Goal: Task Accomplishment & Management: Complete application form

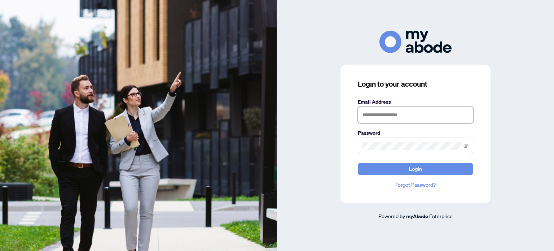
type input "**********"
click at [494, 139] on div "**********" at bounding box center [415, 125] width 277 height 189
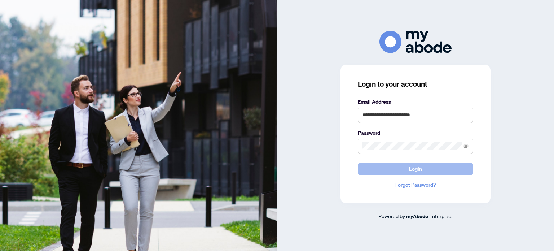
click at [446, 174] on button "Login" at bounding box center [415, 169] width 115 height 12
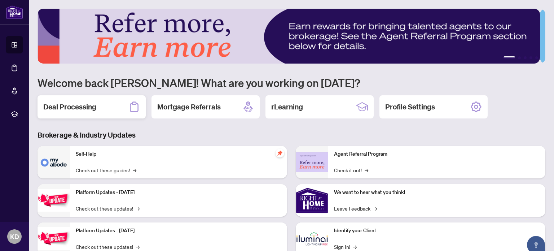
click at [107, 107] on div "Deal Processing" at bounding box center [92, 106] width 108 height 23
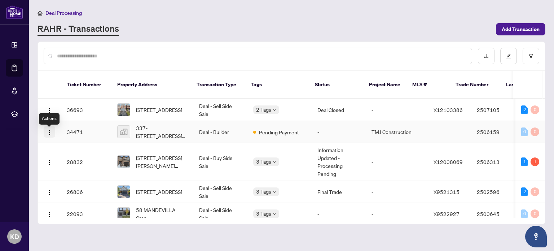
click at [48, 135] on img "button" at bounding box center [50, 133] width 6 height 6
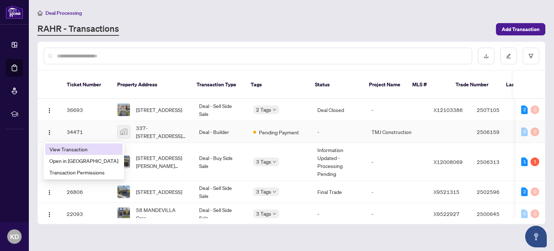
click at [56, 145] on span "View Transaction" at bounding box center [83, 149] width 69 height 8
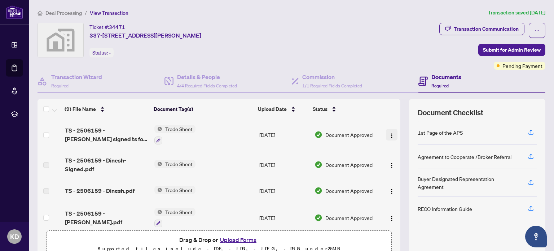
click at [389, 135] on img "button" at bounding box center [392, 136] width 6 height 6
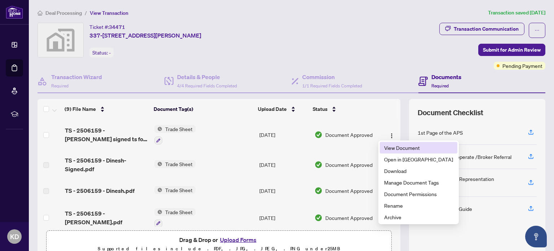
click at [394, 148] on span "View Document" at bounding box center [418, 148] width 69 height 8
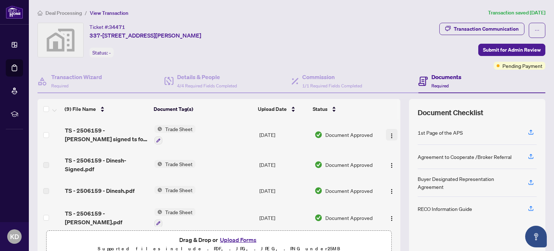
click at [389, 135] on img "button" at bounding box center [392, 136] width 6 height 6
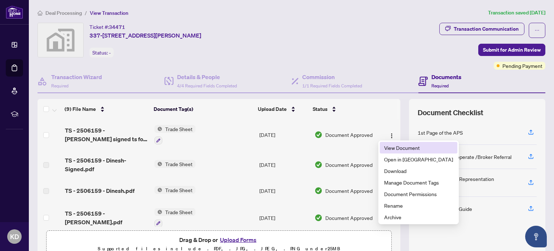
click at [385, 147] on span "View Document" at bounding box center [418, 148] width 69 height 8
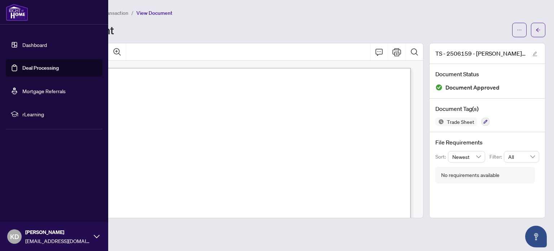
click at [23, 43] on link "Dashboard" at bounding box center [34, 45] width 25 height 6
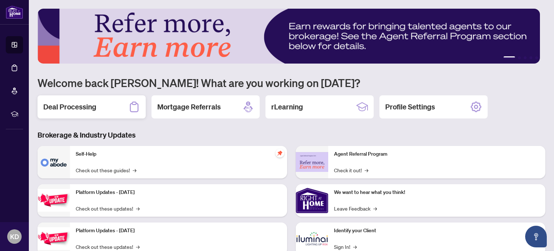
click at [97, 104] on div "Deal Processing" at bounding box center [92, 106] width 108 height 23
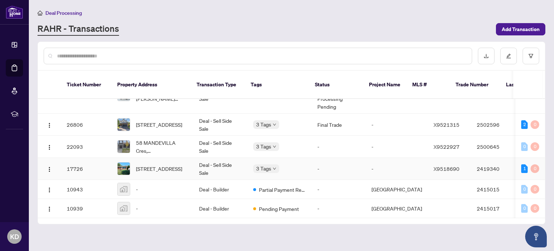
scroll to position [114, 0]
click at [47, 187] on img "button" at bounding box center [50, 190] width 6 height 6
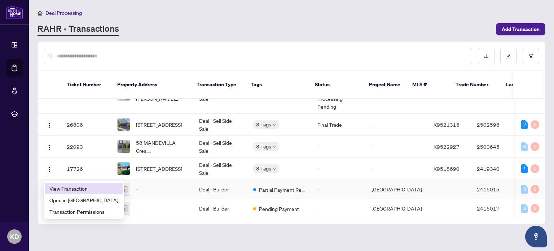
click at [68, 190] on span "View Transaction" at bounding box center [83, 188] width 69 height 8
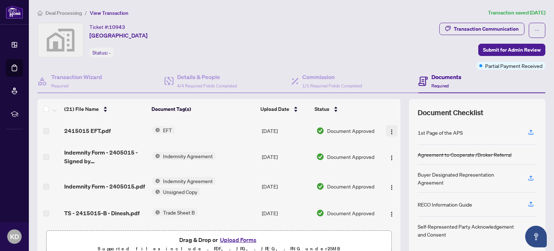
click at [389, 131] on img "button" at bounding box center [392, 132] width 6 height 6
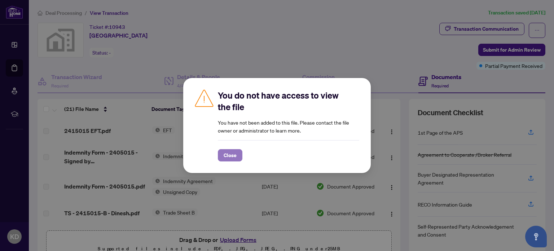
click at [224, 154] on span "Close" at bounding box center [230, 155] width 13 height 12
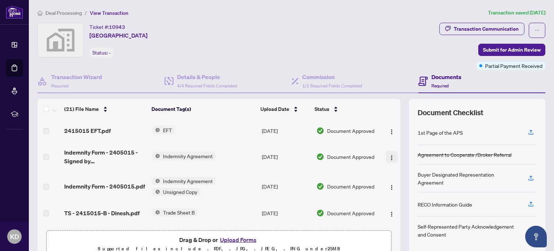
click at [389, 155] on img "button" at bounding box center [392, 158] width 6 height 6
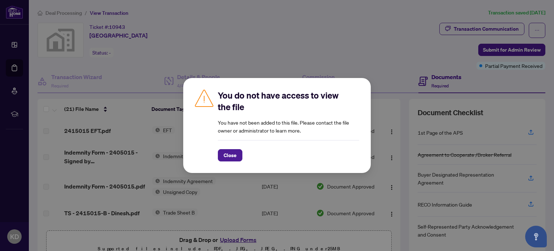
click at [231, 149] on span "Close" at bounding box center [230, 155] width 25 height 12
click at [230, 154] on span "Close" at bounding box center [230, 155] width 13 height 12
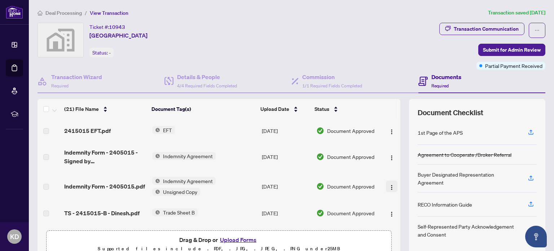
click at [389, 187] on img "button" at bounding box center [392, 187] width 6 height 6
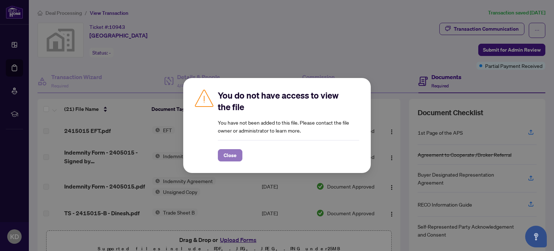
click at [236, 154] on span "Close" at bounding box center [230, 155] width 13 height 12
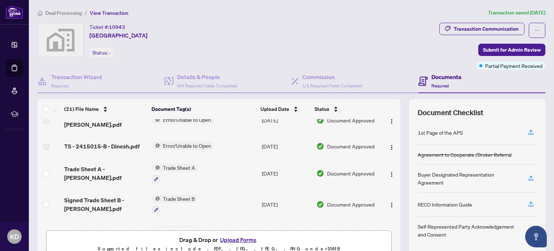
scroll to position [217, 0]
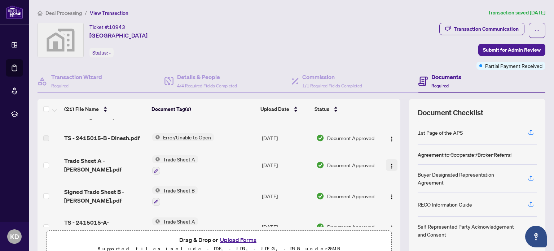
click at [389, 163] on img "button" at bounding box center [392, 166] width 6 height 6
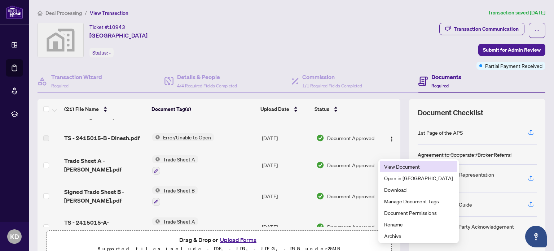
click at [383, 169] on li "View Document" at bounding box center [419, 167] width 78 height 12
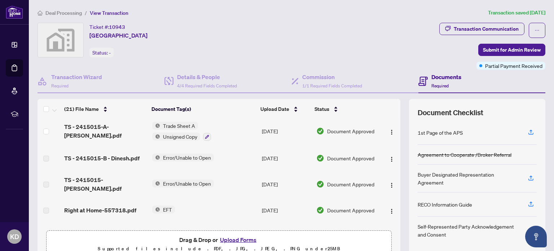
scroll to position [325, 0]
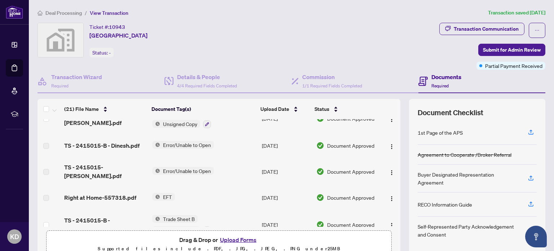
click at [168, 193] on span "EFT" at bounding box center [167, 197] width 15 height 8
drag, startPoint x: 257, startPoint y: 183, endPoint x: 321, endPoint y: 179, distance: 64.0
click at [261, 186] on td "Oct/11/2024" at bounding box center [286, 197] width 55 height 23
click at [389, 196] on img "button" at bounding box center [392, 199] width 6 height 6
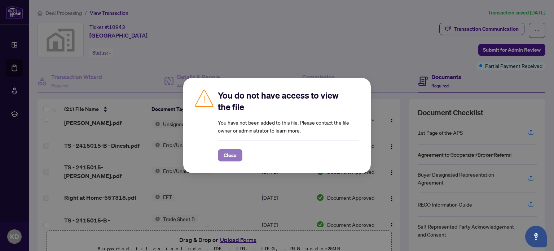
click at [226, 158] on span "Close" at bounding box center [230, 155] width 13 height 12
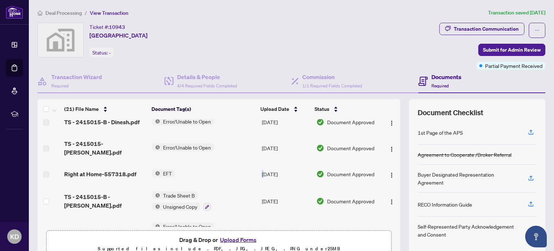
scroll to position [361, 0]
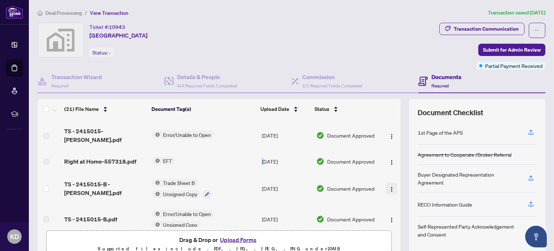
click at [389, 186] on img "button" at bounding box center [392, 189] width 6 height 6
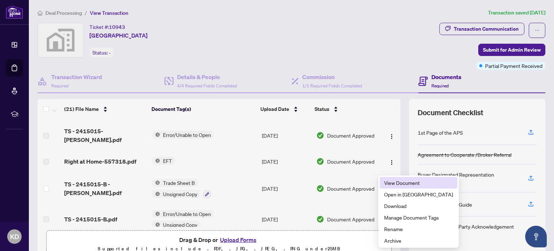
click at [387, 184] on span "View Document" at bounding box center [418, 183] width 69 height 8
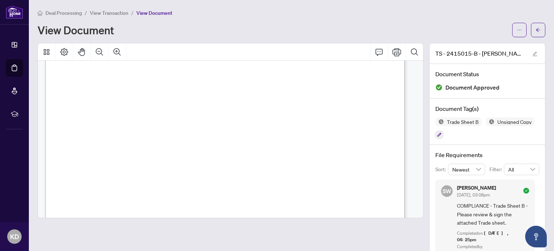
scroll to position [180, 0]
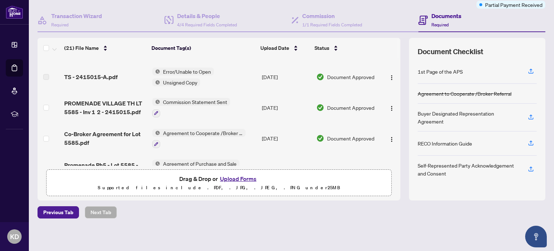
scroll to position [436, 0]
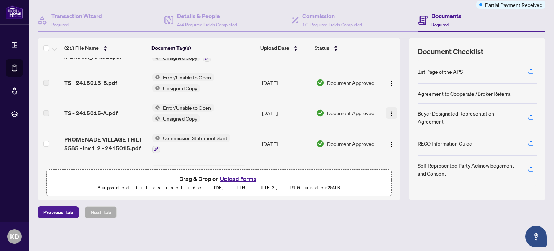
click at [389, 111] on img "button" at bounding box center [392, 114] width 6 height 6
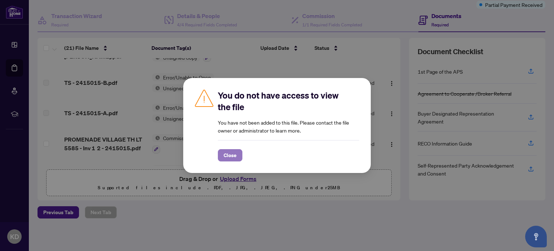
click at [235, 155] on span "Close" at bounding box center [230, 155] width 13 height 12
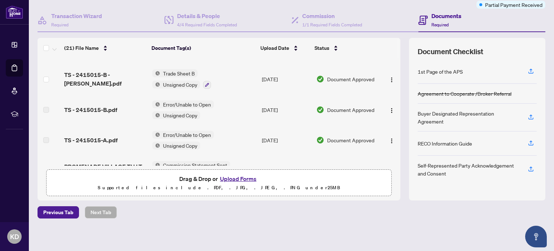
scroll to position [400, 0]
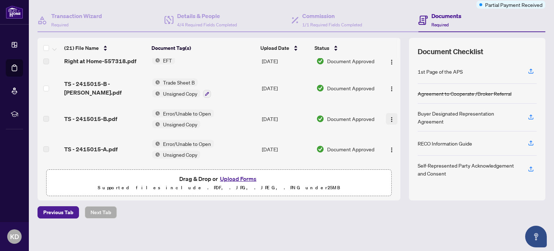
click at [389, 117] on img "button" at bounding box center [392, 120] width 6 height 6
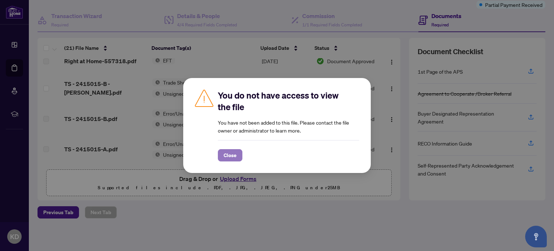
click at [225, 156] on span "Close" at bounding box center [230, 155] width 13 height 12
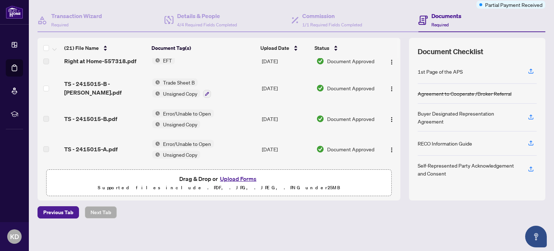
scroll to position [364, 0]
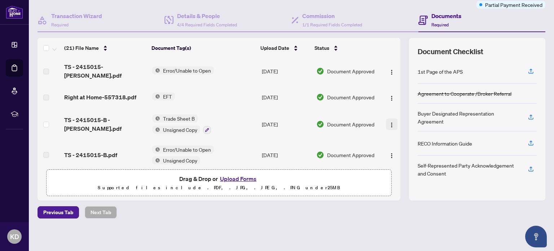
click at [389, 122] on img "button" at bounding box center [392, 125] width 6 height 6
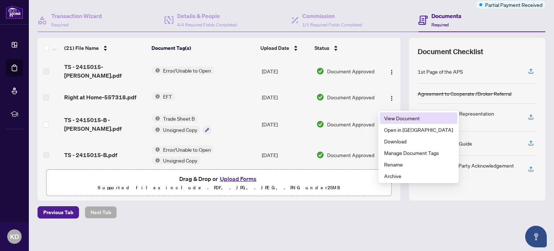
click at [389, 117] on span "View Document" at bounding box center [418, 118] width 69 height 8
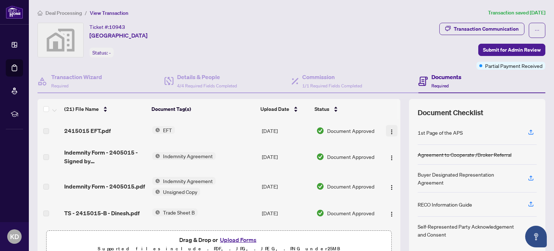
click at [389, 132] on img "button" at bounding box center [392, 132] width 6 height 6
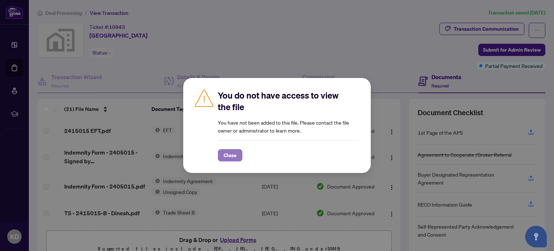
click at [229, 158] on span "Close" at bounding box center [230, 155] width 13 height 12
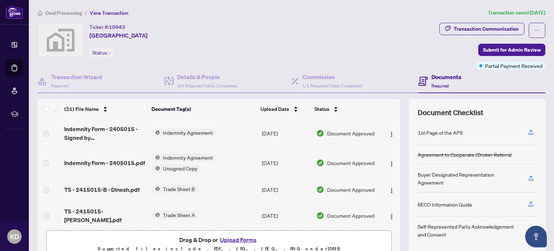
scroll to position [36, 0]
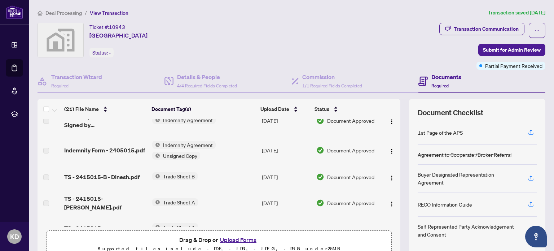
click at [393, 149] on td at bounding box center [391, 150] width 19 height 30
click at [387, 151] on button "button" at bounding box center [392, 150] width 12 height 12
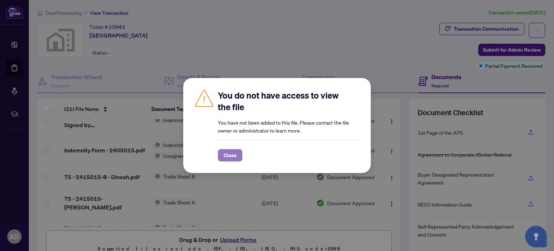
click at [221, 152] on button "Close" at bounding box center [230, 155] width 25 height 12
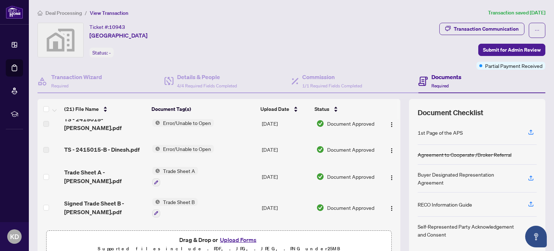
scroll to position [217, 0]
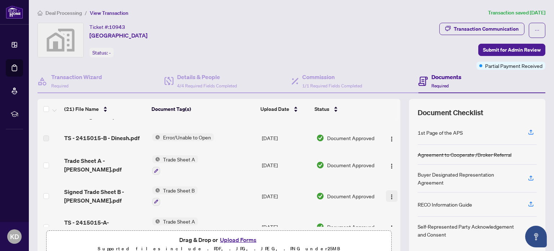
click at [389, 194] on img "button" at bounding box center [392, 197] width 6 height 6
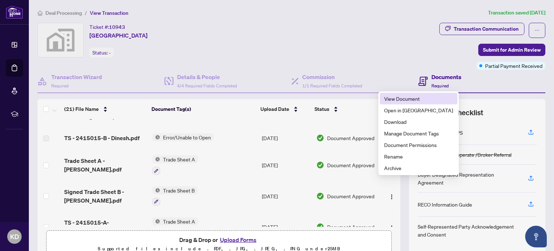
click at [405, 100] on span "View Document" at bounding box center [418, 99] width 69 height 8
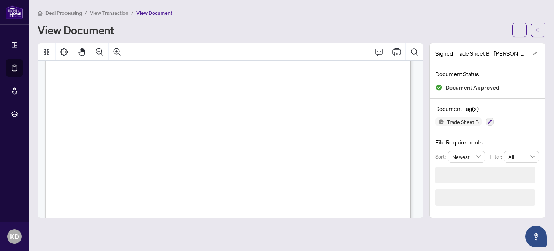
scroll to position [108, 0]
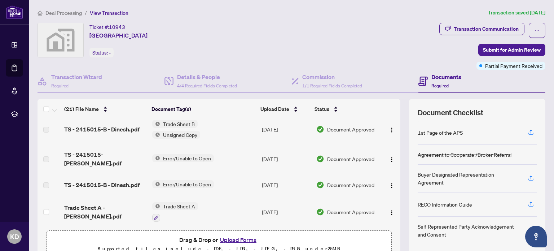
scroll to position [180, 0]
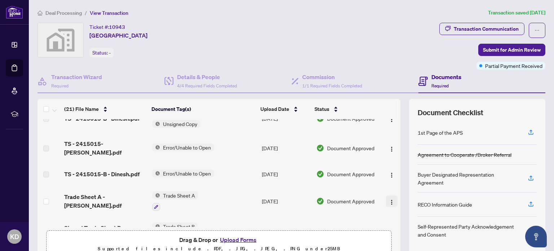
click at [389, 199] on img "button" at bounding box center [392, 202] width 6 height 6
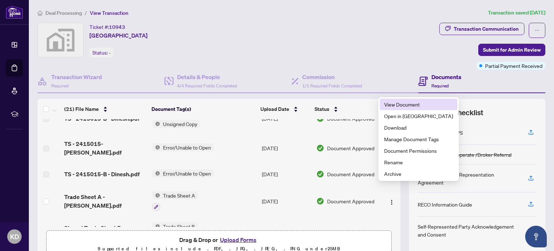
click at [405, 104] on span "View Document" at bounding box center [418, 104] width 69 height 8
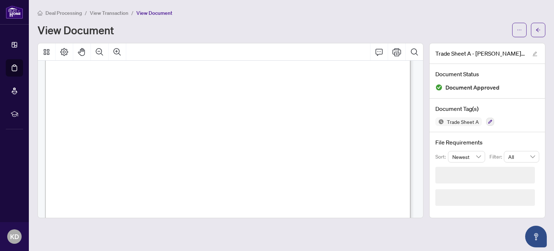
scroll to position [72, 0]
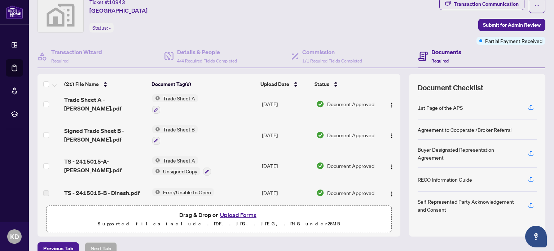
scroll to position [217, 0]
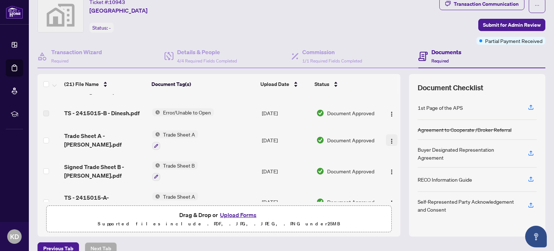
click at [389, 138] on img "button" at bounding box center [392, 141] width 6 height 6
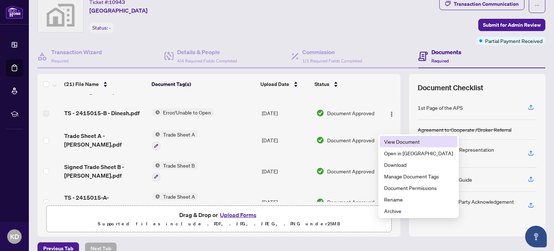
click at [391, 139] on span "View Document" at bounding box center [418, 142] width 69 height 8
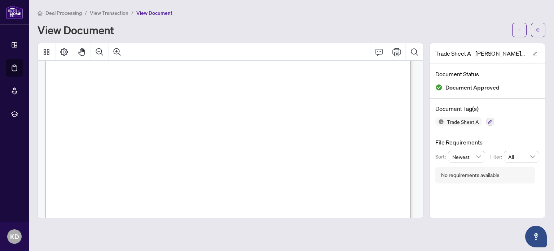
scroll to position [72, 0]
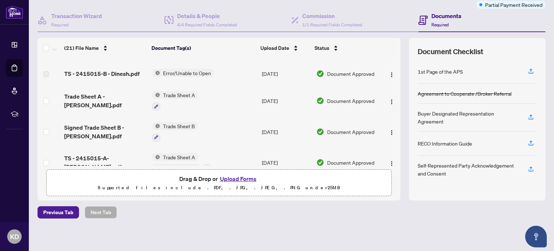
scroll to position [256, 0]
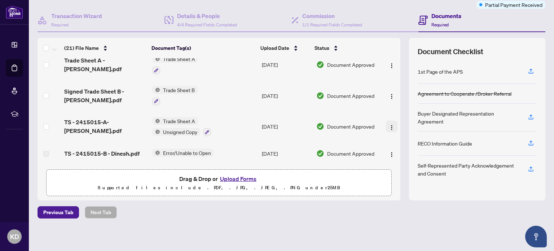
click at [389, 125] on img "button" at bounding box center [392, 128] width 6 height 6
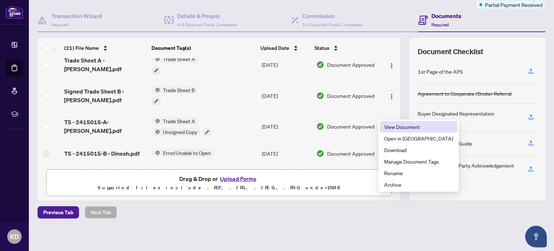
click at [385, 123] on span "View Document" at bounding box center [418, 127] width 69 height 8
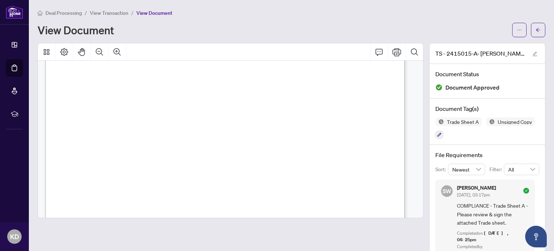
scroll to position [72, 0]
click at [393, 55] on icon "Print" at bounding box center [397, 52] width 9 height 8
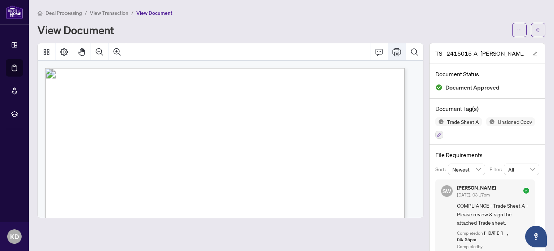
click at [393, 51] on icon "Print" at bounding box center [397, 52] width 9 height 9
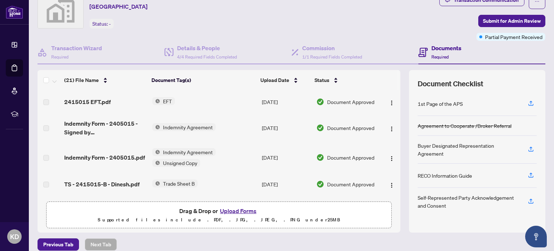
scroll to position [61, 0]
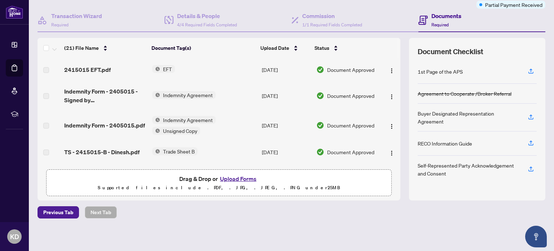
click at [241, 178] on button "Upload Forms" at bounding box center [238, 178] width 41 height 9
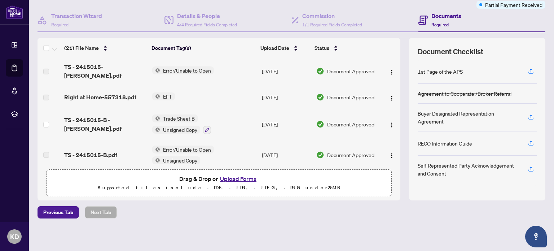
scroll to position [328, 0]
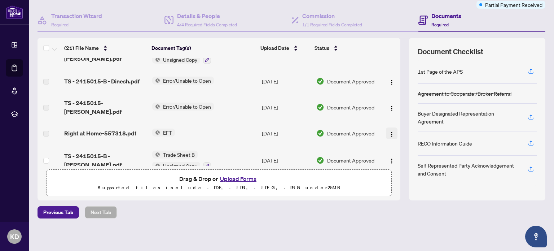
click at [389, 131] on img "button" at bounding box center [392, 134] width 6 height 6
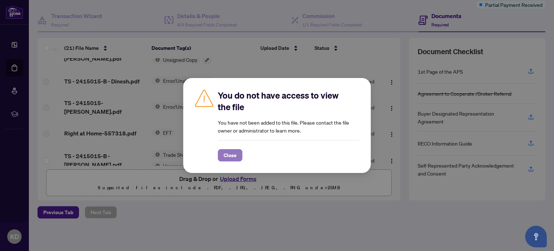
click at [232, 153] on span "Close" at bounding box center [230, 155] width 13 height 12
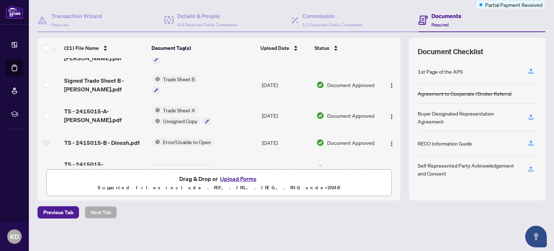
scroll to position [256, 0]
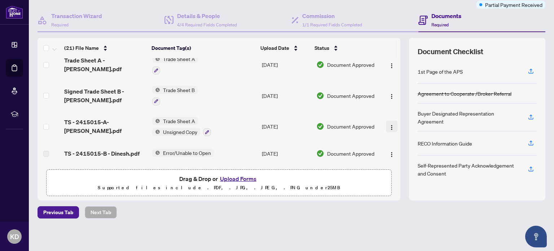
click at [389, 125] on img "button" at bounding box center [392, 128] width 6 height 6
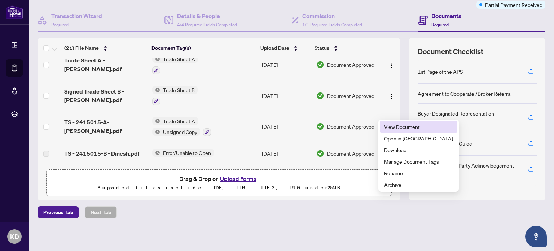
click at [392, 127] on span "View Document" at bounding box center [418, 127] width 69 height 8
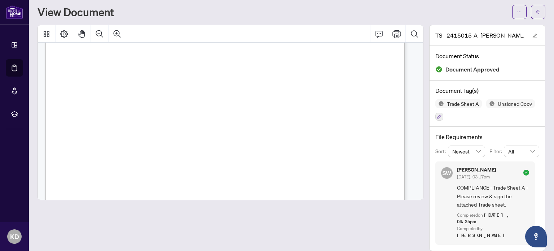
scroll to position [179, 0]
click at [396, 33] on icon "Print" at bounding box center [397, 34] width 9 height 8
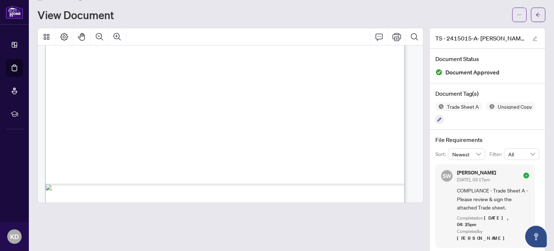
scroll to position [323, 0]
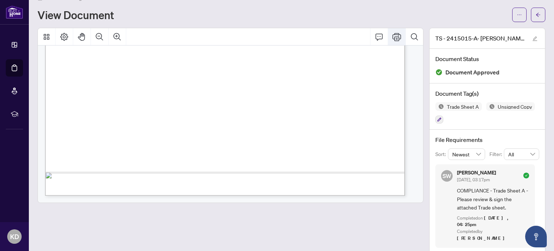
click at [393, 34] on icon "Print" at bounding box center [397, 36] width 9 height 9
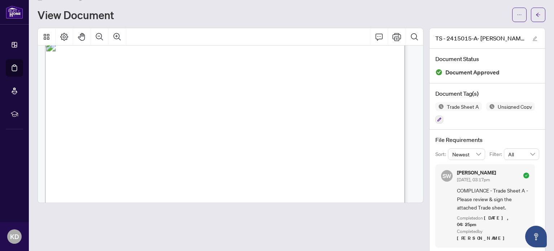
scroll to position [0, 0]
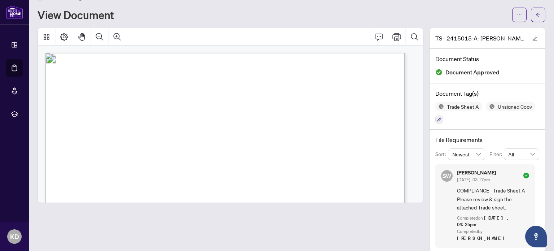
click at [537, 13] on button "button" at bounding box center [538, 15] width 14 height 14
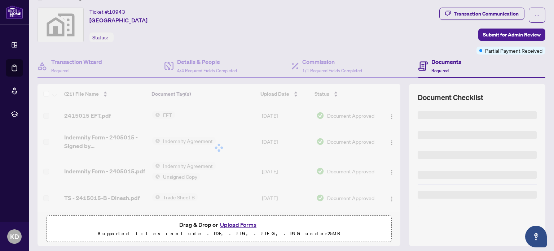
click at [537, 13] on button "button" at bounding box center [537, 15] width 17 height 15
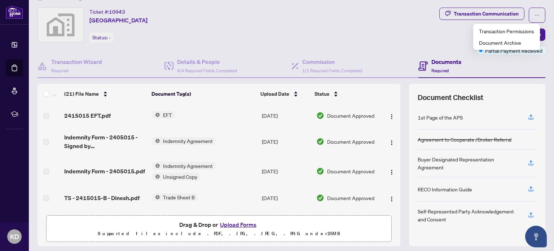
click at [397, 26] on div "Ticket #: 10943 Promenade Village TH Status: -" at bounding box center [237, 25] width 399 height 35
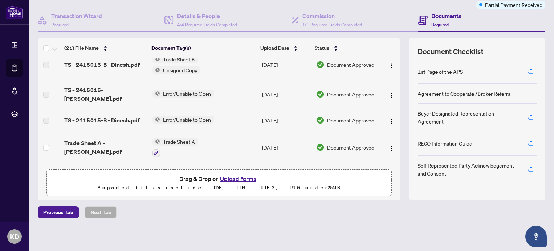
scroll to position [180, 0]
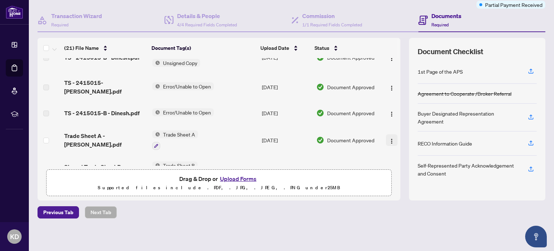
click at [389, 138] on img "button" at bounding box center [392, 141] width 6 height 6
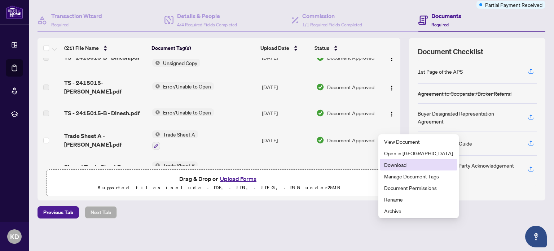
click at [392, 164] on span "Download" at bounding box center [418, 165] width 69 height 8
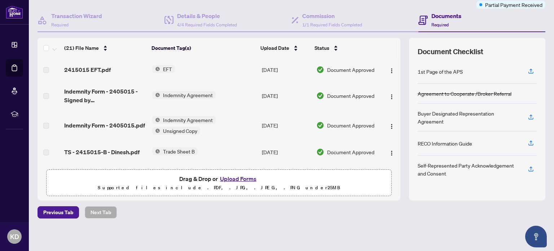
scroll to position [36, 0]
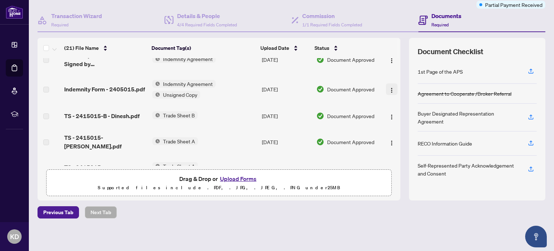
click at [389, 91] on img "button" at bounding box center [392, 90] width 6 height 6
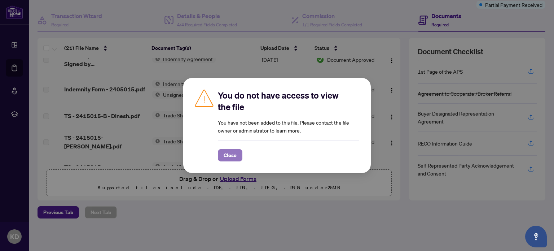
click at [222, 155] on button "Close" at bounding box center [230, 155] width 25 height 12
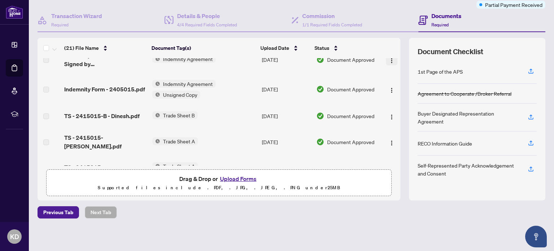
click at [389, 58] on img "button" at bounding box center [392, 61] width 6 height 6
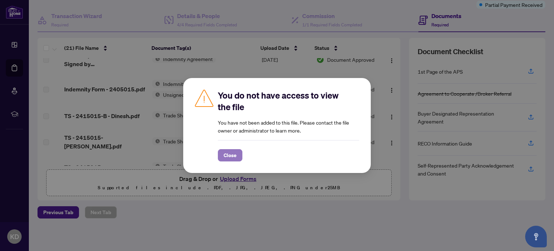
click at [227, 156] on span "Close" at bounding box center [230, 155] width 13 height 12
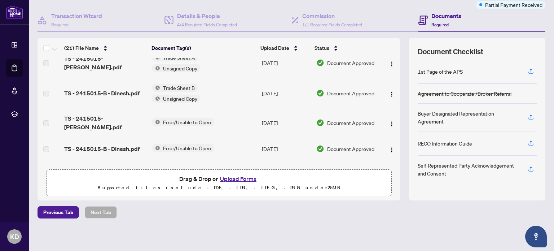
scroll to position [180, 0]
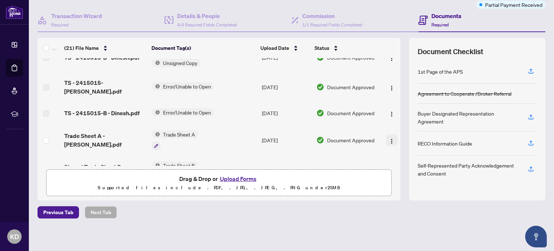
click at [389, 138] on img "button" at bounding box center [392, 141] width 6 height 6
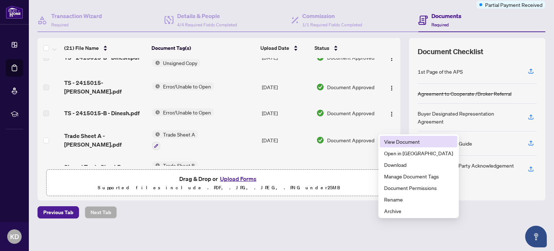
click at [387, 140] on span "View Document" at bounding box center [418, 142] width 69 height 8
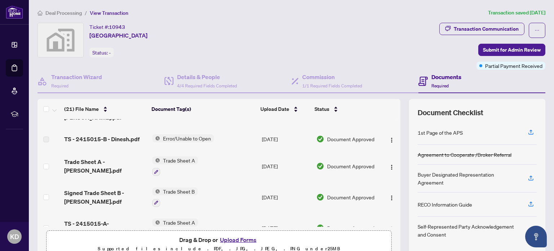
scroll to position [217, 0]
click at [389, 194] on img "button" at bounding box center [392, 197] width 6 height 6
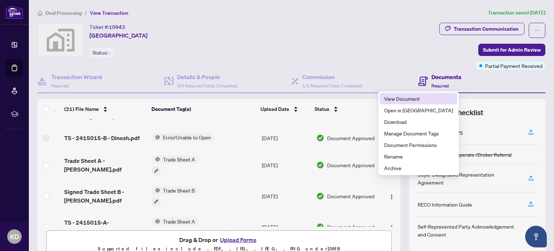
click at [399, 101] on span "View Document" at bounding box center [418, 99] width 69 height 8
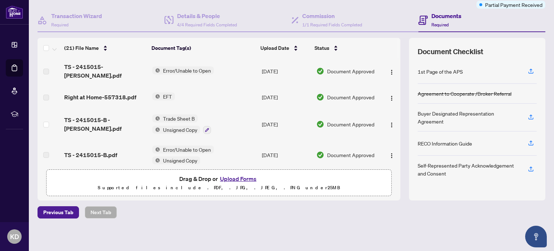
scroll to position [328, 0]
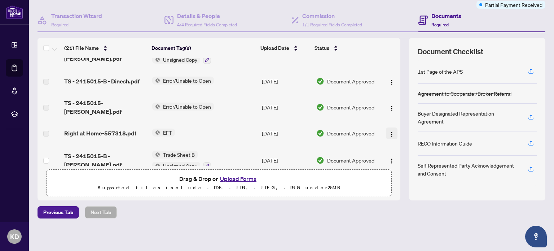
click at [389, 131] on img "button" at bounding box center [392, 134] width 6 height 6
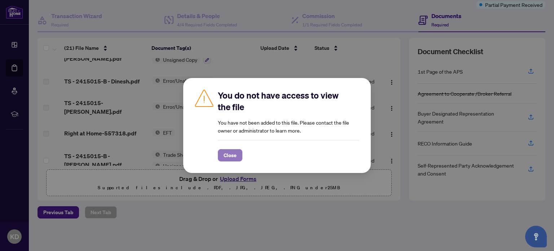
click at [226, 156] on span "Close" at bounding box center [230, 155] width 13 height 12
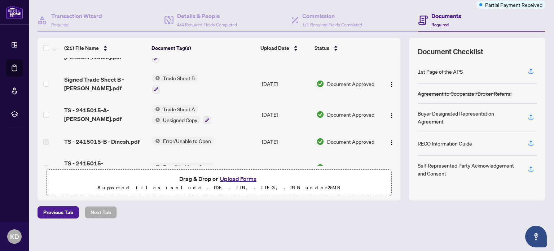
scroll to position [256, 0]
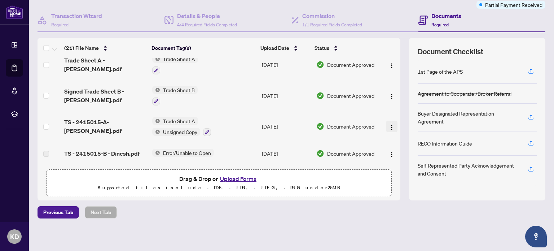
click at [389, 125] on img "button" at bounding box center [392, 128] width 6 height 6
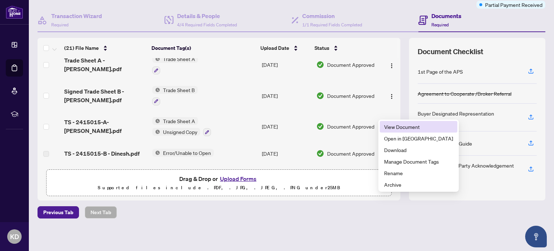
click at [389, 127] on span "View Document" at bounding box center [418, 127] width 69 height 8
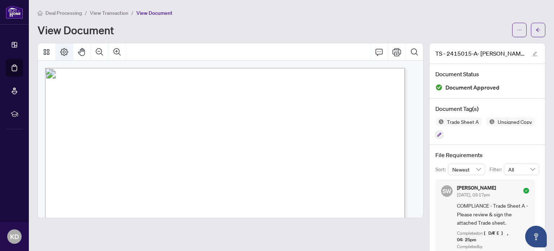
click at [63, 55] on icon "Page Layout" at bounding box center [64, 52] width 9 height 9
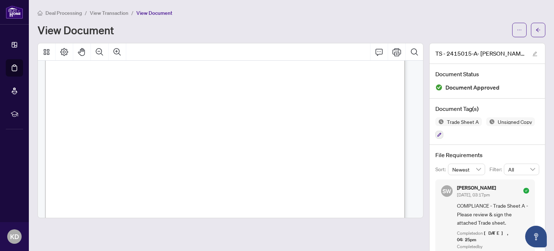
scroll to position [179, 0]
click at [517, 32] on span "button" at bounding box center [519, 30] width 5 height 12
click at [465, 44] on span "Download" at bounding box center [488, 46] width 55 height 8
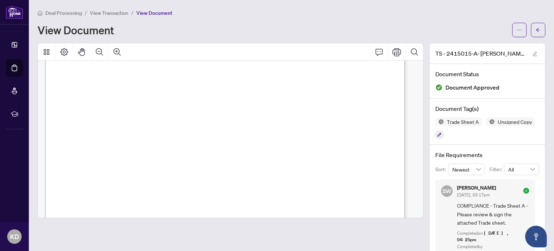
scroll to position [0, 0]
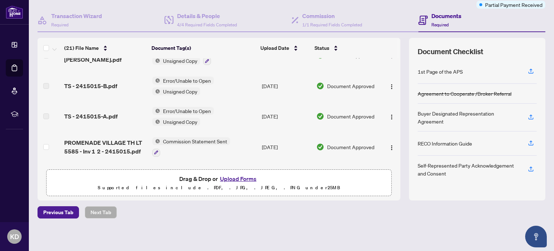
scroll to position [427, 0]
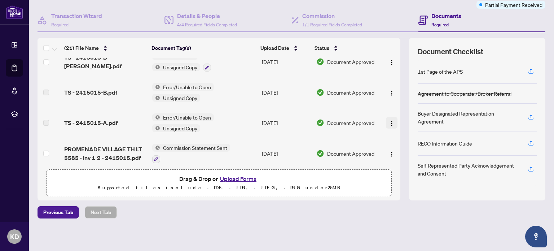
click at [389, 121] on img "button" at bounding box center [392, 124] width 6 height 6
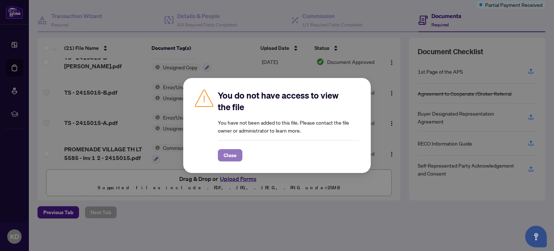
click at [226, 151] on span "Close" at bounding box center [230, 155] width 13 height 12
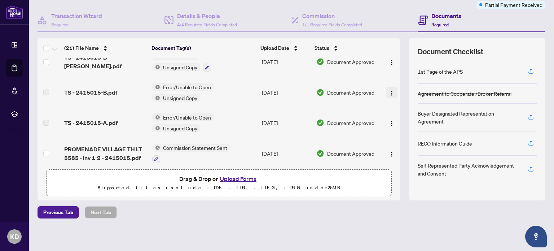
click at [389, 90] on img "button" at bounding box center [392, 93] width 6 height 6
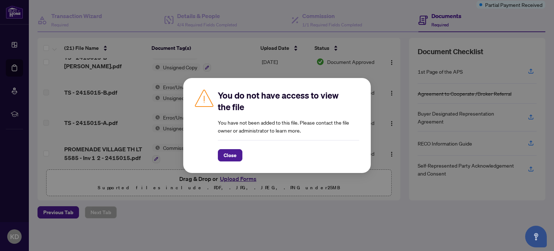
drag, startPoint x: 385, startPoint y: 70, endPoint x: 329, endPoint y: 101, distance: 64.3
click at [382, 73] on div "You do not have access to view the file You have not been added to this file. P…" at bounding box center [277, 125] width 554 height 251
click at [233, 152] on span "Close" at bounding box center [230, 155] width 13 height 12
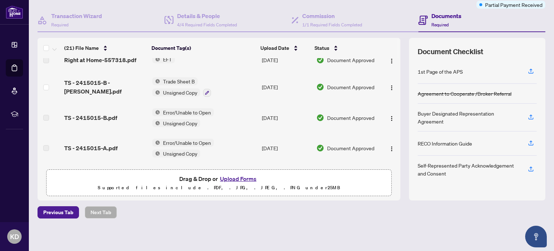
scroll to position [391, 0]
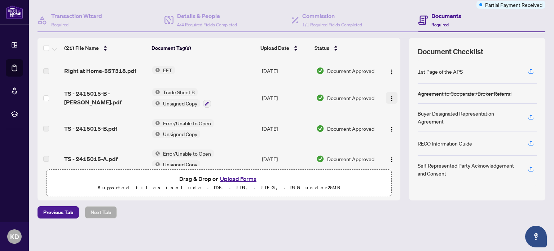
click at [389, 94] on span "button" at bounding box center [392, 98] width 6 height 8
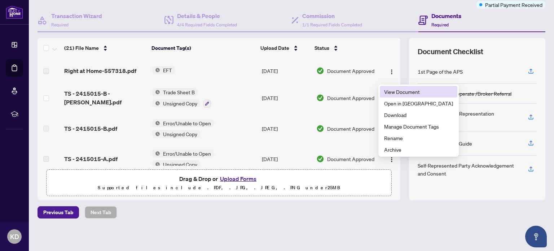
click at [390, 94] on span "View Document" at bounding box center [418, 92] width 69 height 8
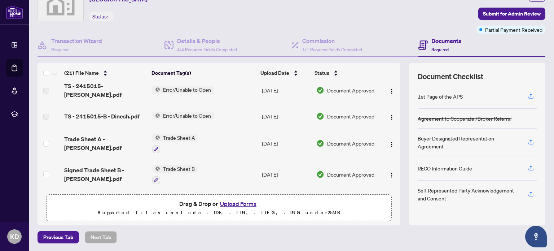
scroll to position [217, 0]
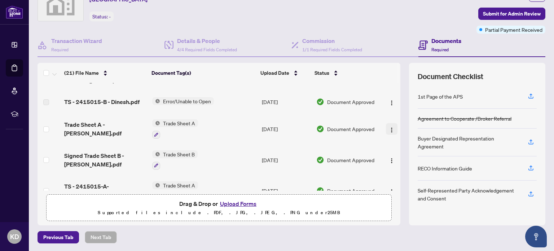
click at [389, 127] on img "button" at bounding box center [392, 130] width 6 height 6
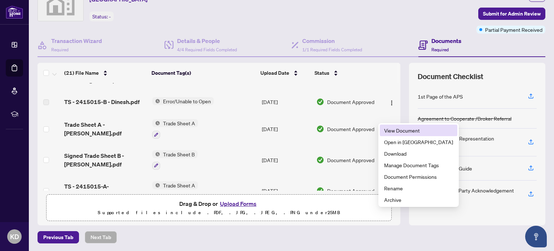
click at [391, 130] on span "View Document" at bounding box center [418, 130] width 69 height 8
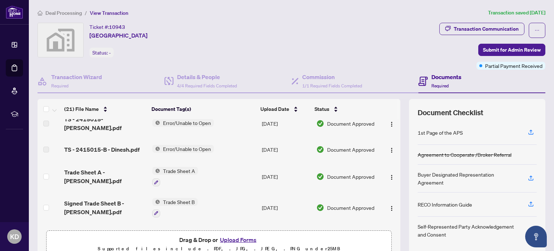
scroll to position [217, 0]
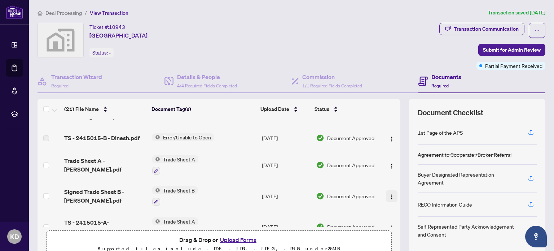
click at [389, 194] on img "button" at bounding box center [392, 197] width 6 height 6
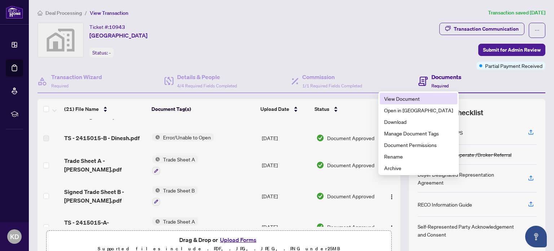
click at [399, 97] on span "View Document" at bounding box center [418, 99] width 69 height 8
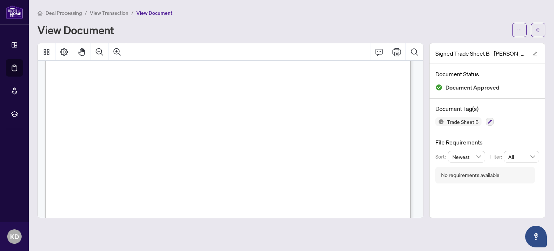
scroll to position [36, 0]
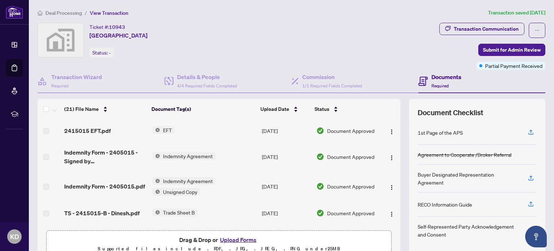
click at [162, 130] on span "EFT" at bounding box center [167, 130] width 15 height 8
click at [217, 105] on th "Document Tag(s)" at bounding box center [203, 109] width 109 height 20
click at [167, 129] on span "EFT" at bounding box center [167, 130] width 15 height 8
click at [163, 153] on span "EFT" at bounding box center [161, 153] width 79 height 8
click at [222, 127] on td "EFT" at bounding box center [204, 130] width 110 height 23
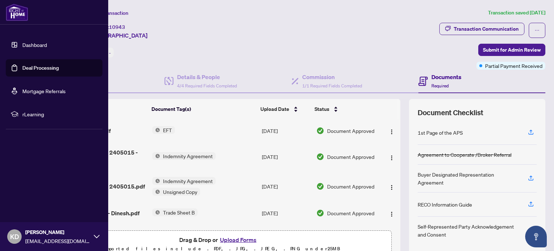
click at [28, 46] on link "Dashboard" at bounding box center [34, 45] width 25 height 6
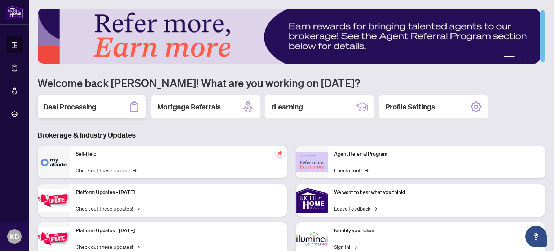
click at [61, 108] on h2 "Deal Processing" at bounding box center [69, 107] width 53 height 10
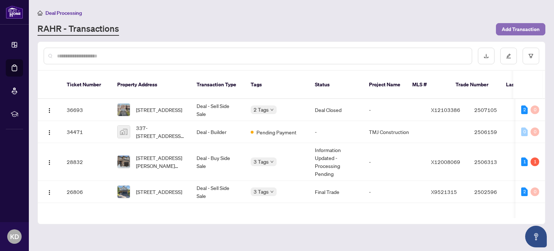
click at [524, 27] on span "Add Transaction" at bounding box center [521, 29] width 38 height 12
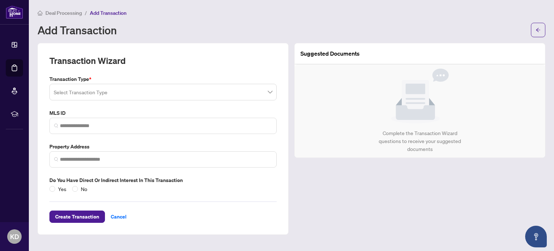
click at [160, 91] on input "search" at bounding box center [160, 93] width 212 height 16
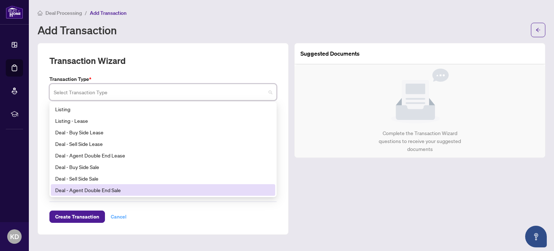
click at [115, 215] on div "Create Transaction Cancel" at bounding box center [162, 208] width 227 height 30
